Goal: Information Seeking & Learning: Learn about a topic

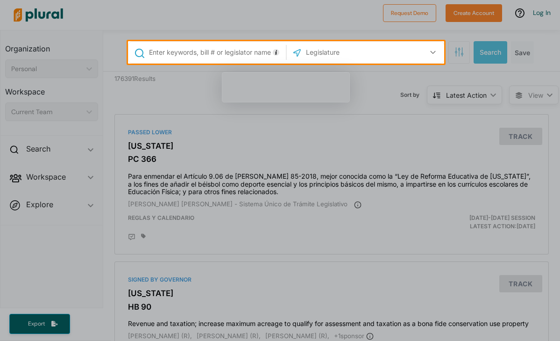
click at [318, 298] on div at bounding box center [280, 202] width 560 height 277
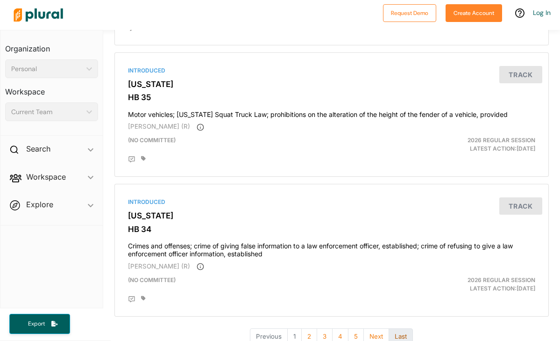
click at [411, 328] on button "Last" at bounding box center [401, 336] width 24 height 16
click at [357, 328] on button "5" at bounding box center [356, 336] width 16 height 16
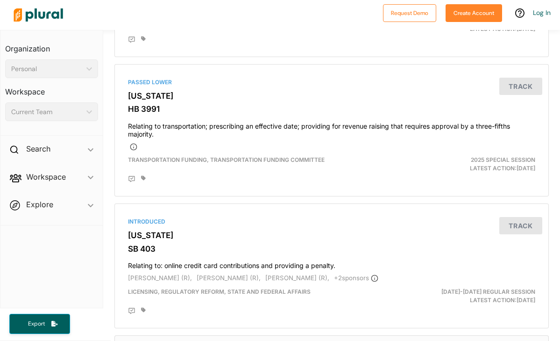
scroll to position [2431, 0]
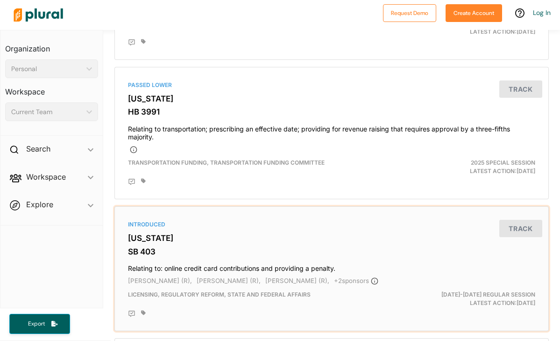
click at [243, 260] on h4 "Relating to: online credit card contributions and providing a penalty." at bounding box center [331, 266] width 407 height 13
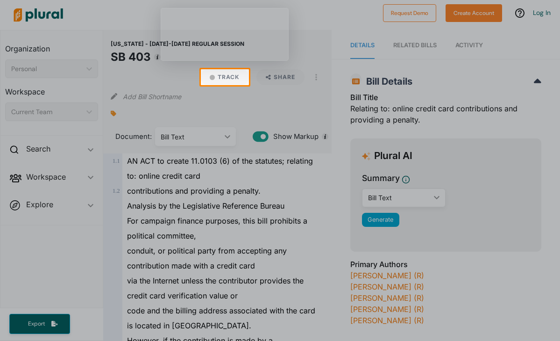
click at [235, 78] on button "Track" at bounding box center [224, 77] width 49 height 16
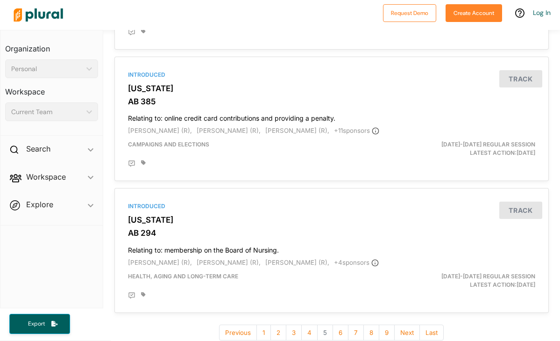
scroll to position [3107, 0]
click at [338, 325] on button "6" at bounding box center [341, 333] width 16 height 16
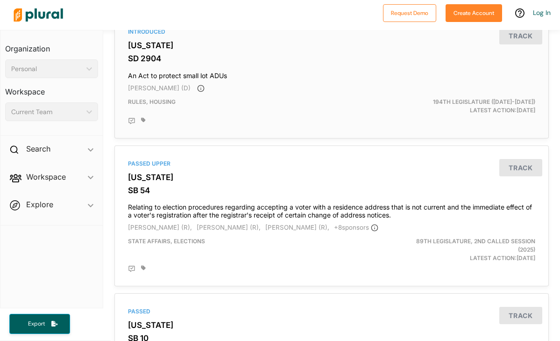
scroll to position [1467, 0]
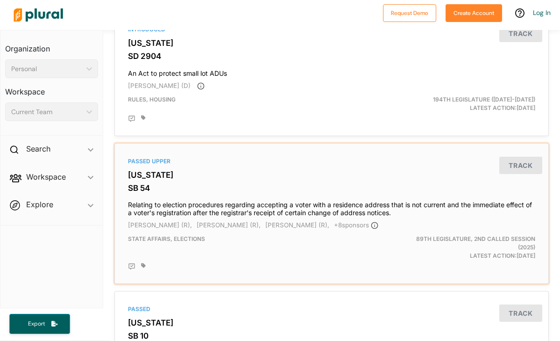
click at [522, 157] on button "Track" at bounding box center [520, 165] width 43 height 17
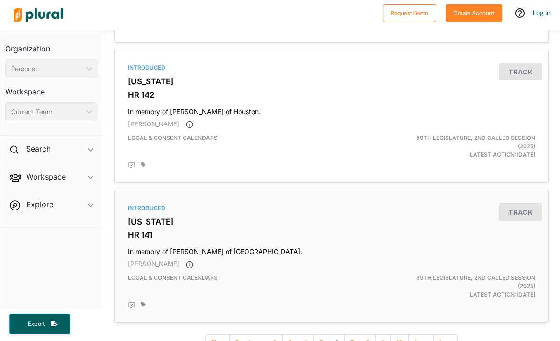
scroll to position [3261, 0]
click at [354, 335] on button "7" at bounding box center [352, 343] width 16 height 16
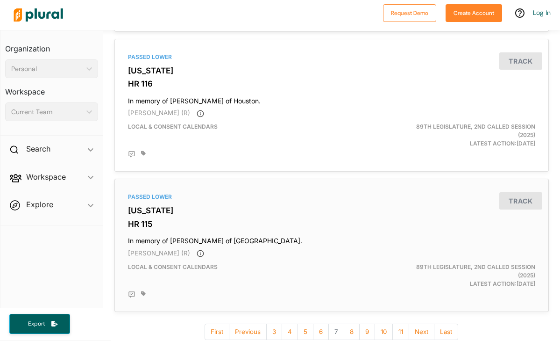
scroll to position [3301, 0]
click at [353, 324] on button "8" at bounding box center [352, 332] width 16 height 16
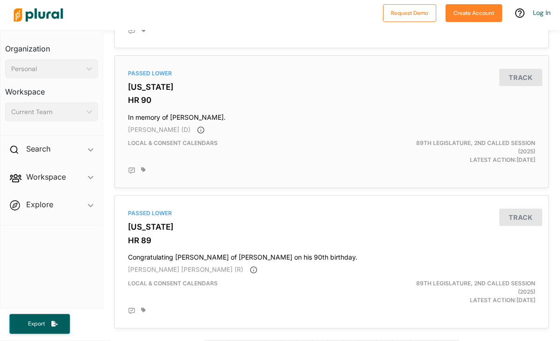
scroll to position [3316, 0]
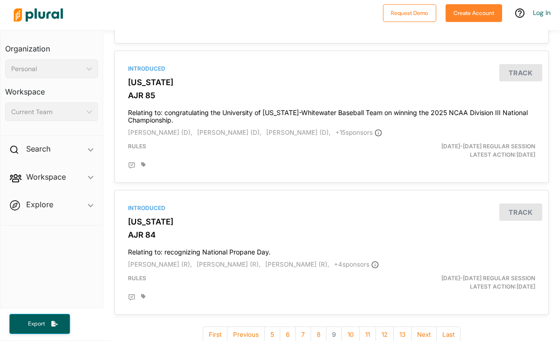
scroll to position [3313, 0]
click at [348, 327] on button "10" at bounding box center [351, 335] width 18 height 16
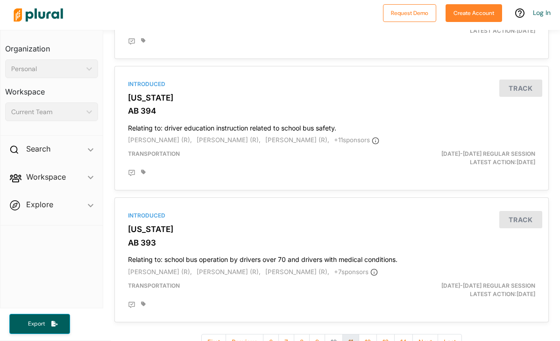
click at [348, 334] on button "11" at bounding box center [350, 342] width 17 height 16
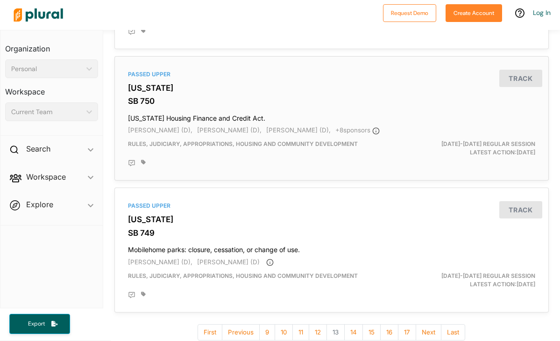
scroll to position [3091, 0]
click at [369, 324] on button "15" at bounding box center [372, 332] width 18 height 16
